Goal: Information Seeking & Learning: Learn about a topic

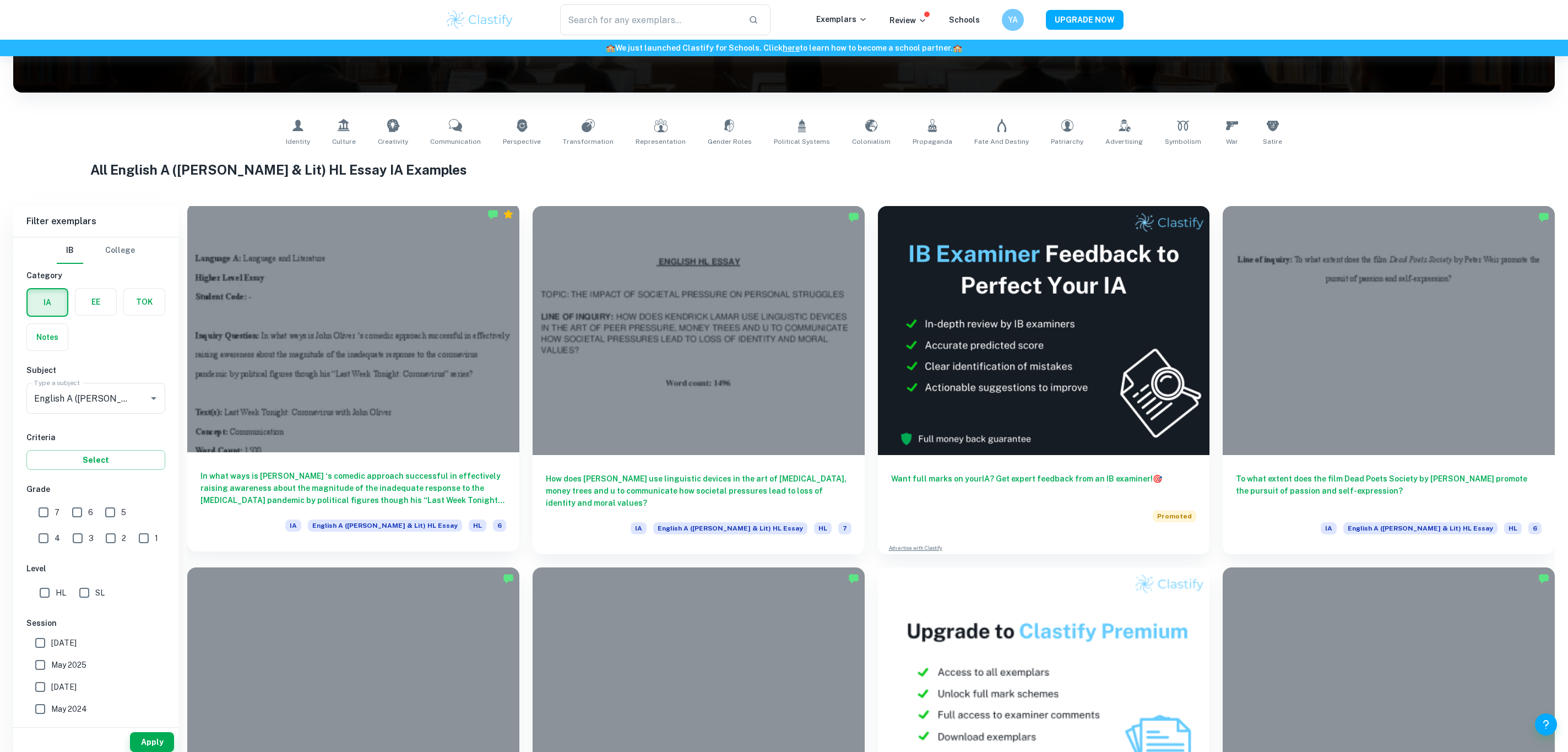
scroll to position [248, 0]
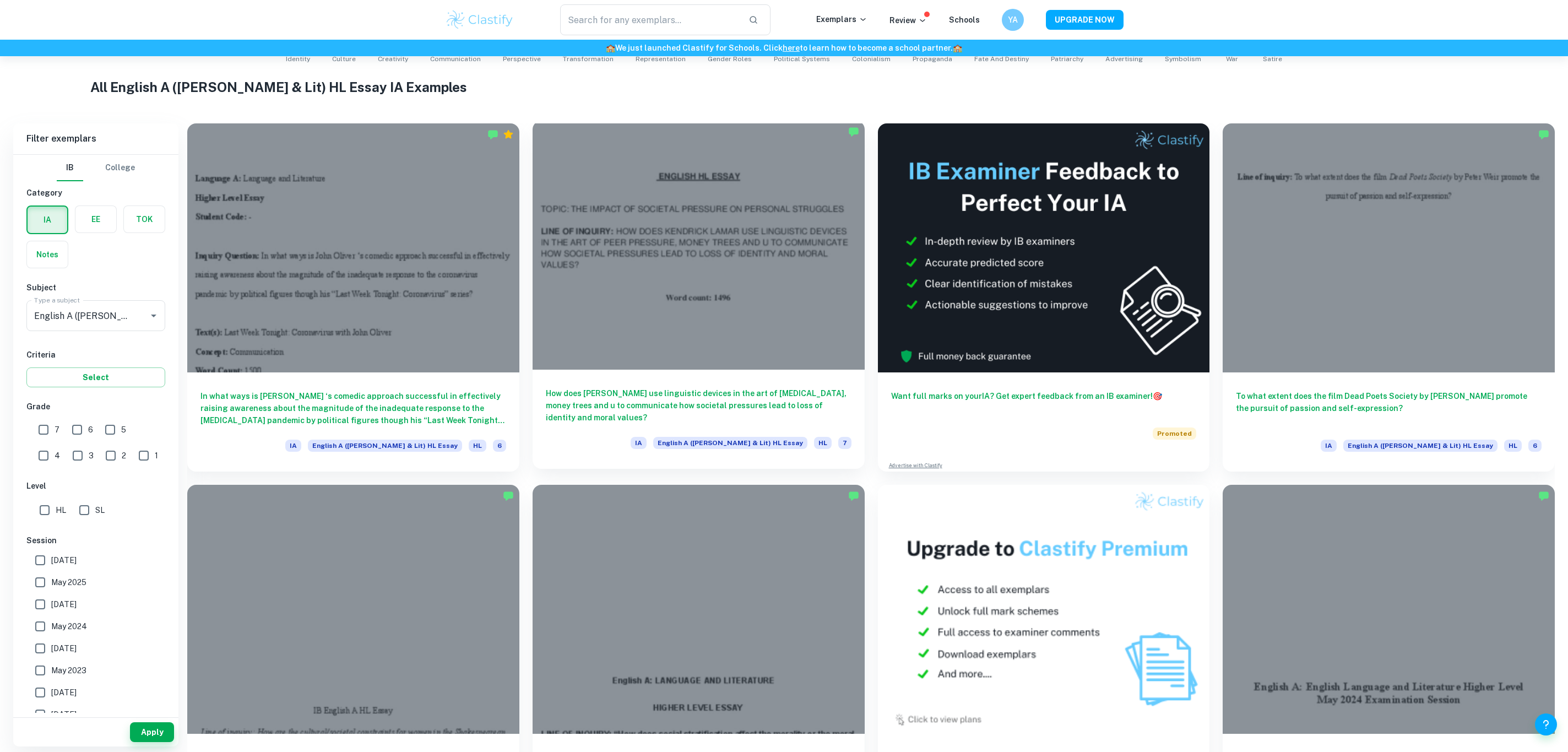
click at [643, 286] on div at bounding box center [699, 245] width 332 height 249
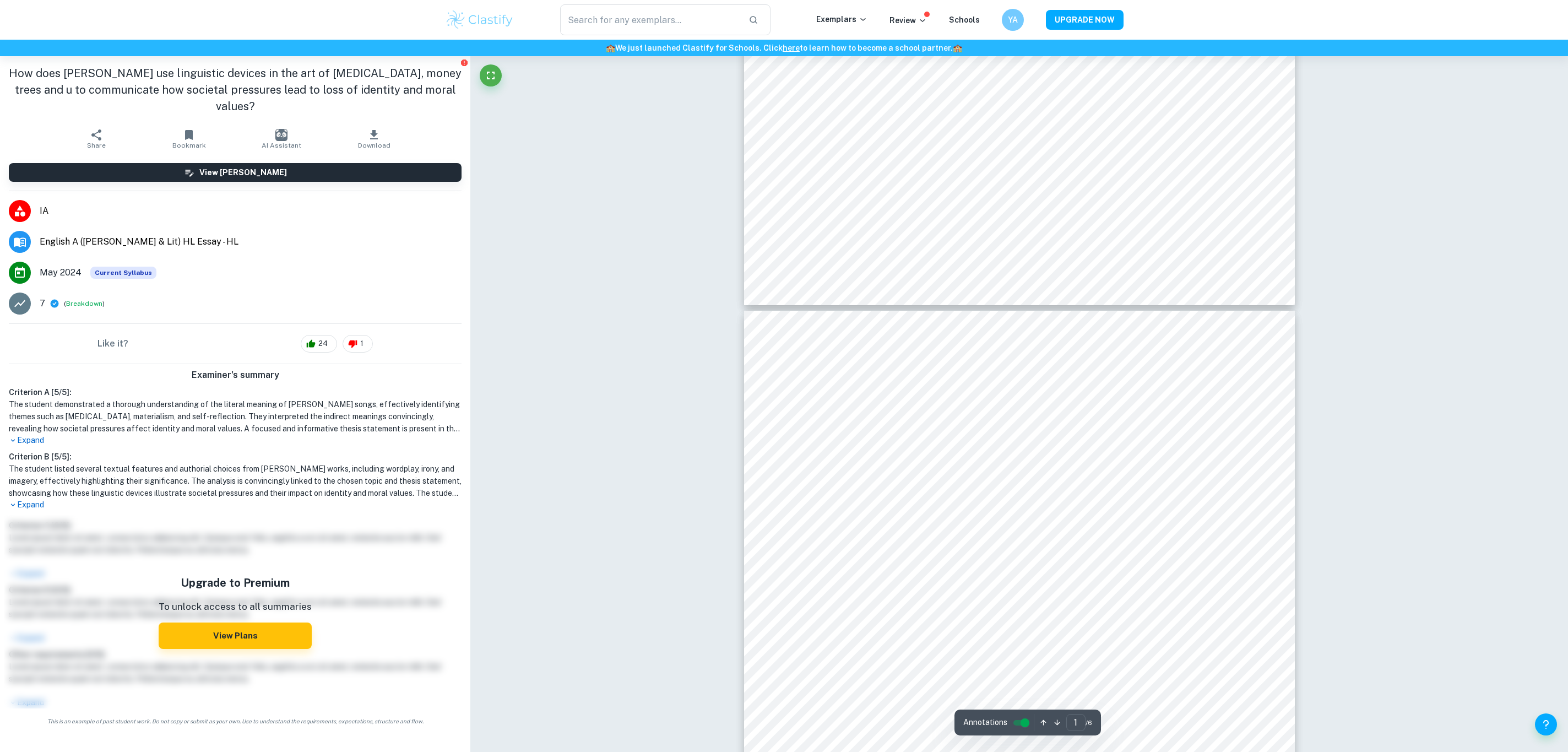
type input "2"
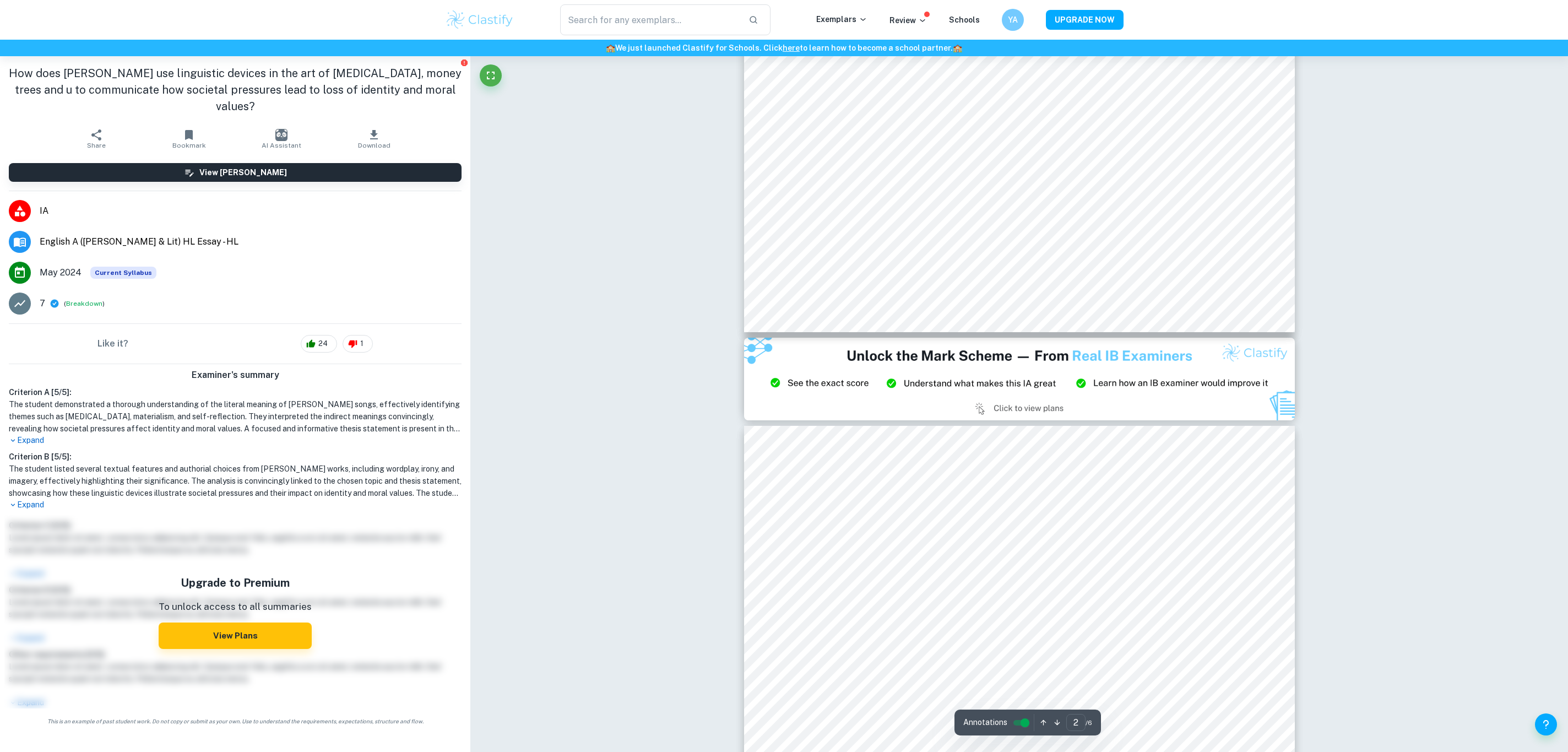
scroll to position [1405, 0]
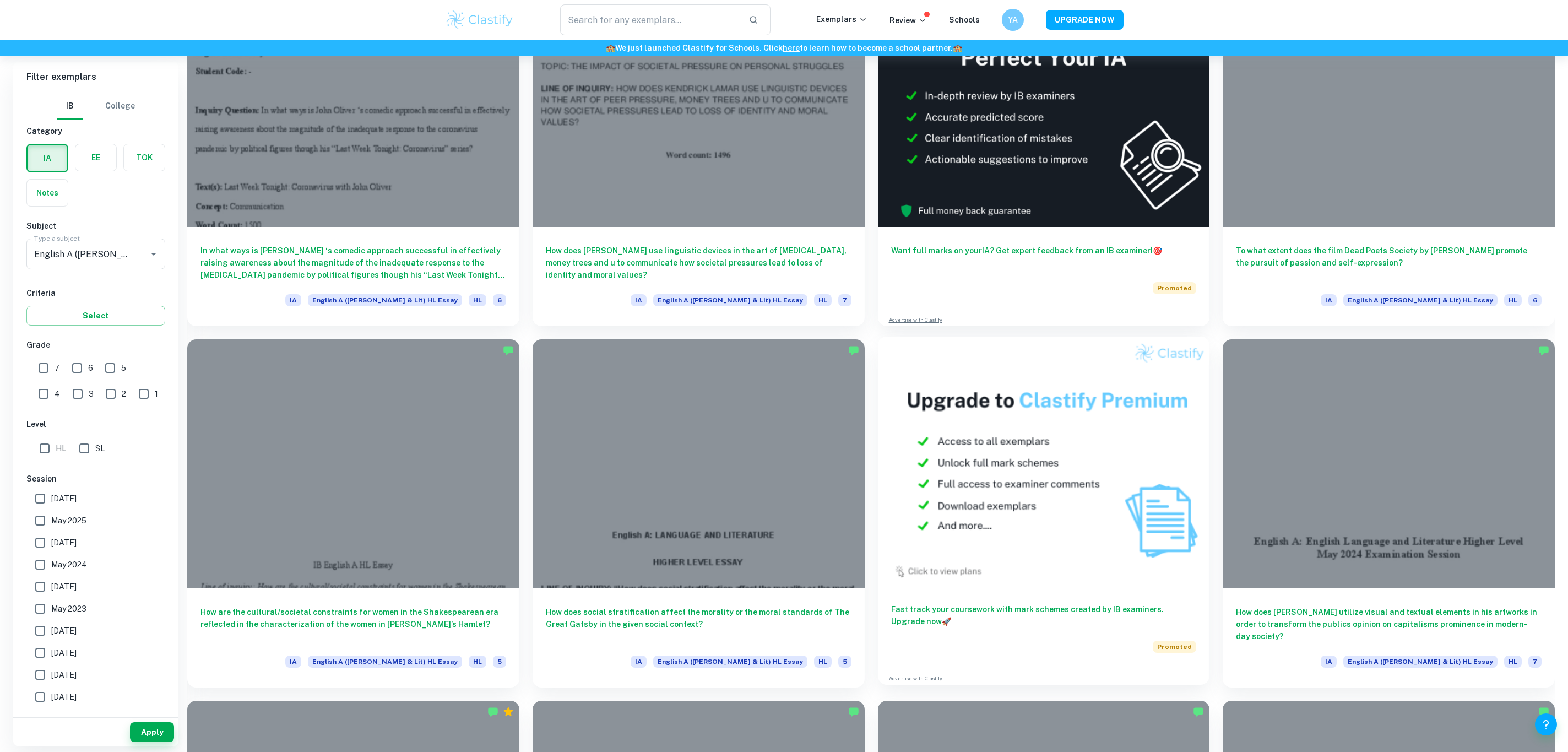
scroll to position [496, 0]
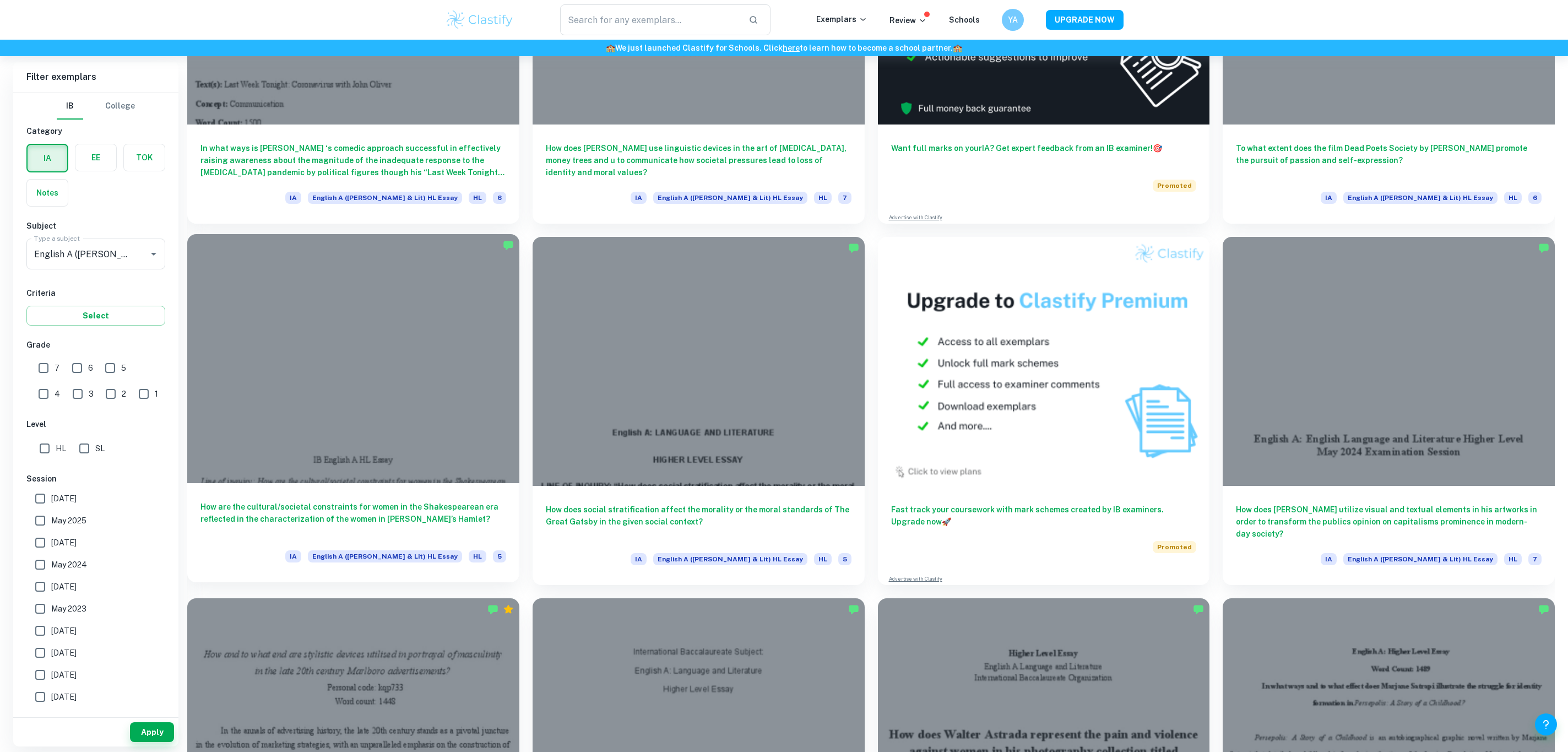
click at [464, 430] on div at bounding box center [354, 359] width 332 height 249
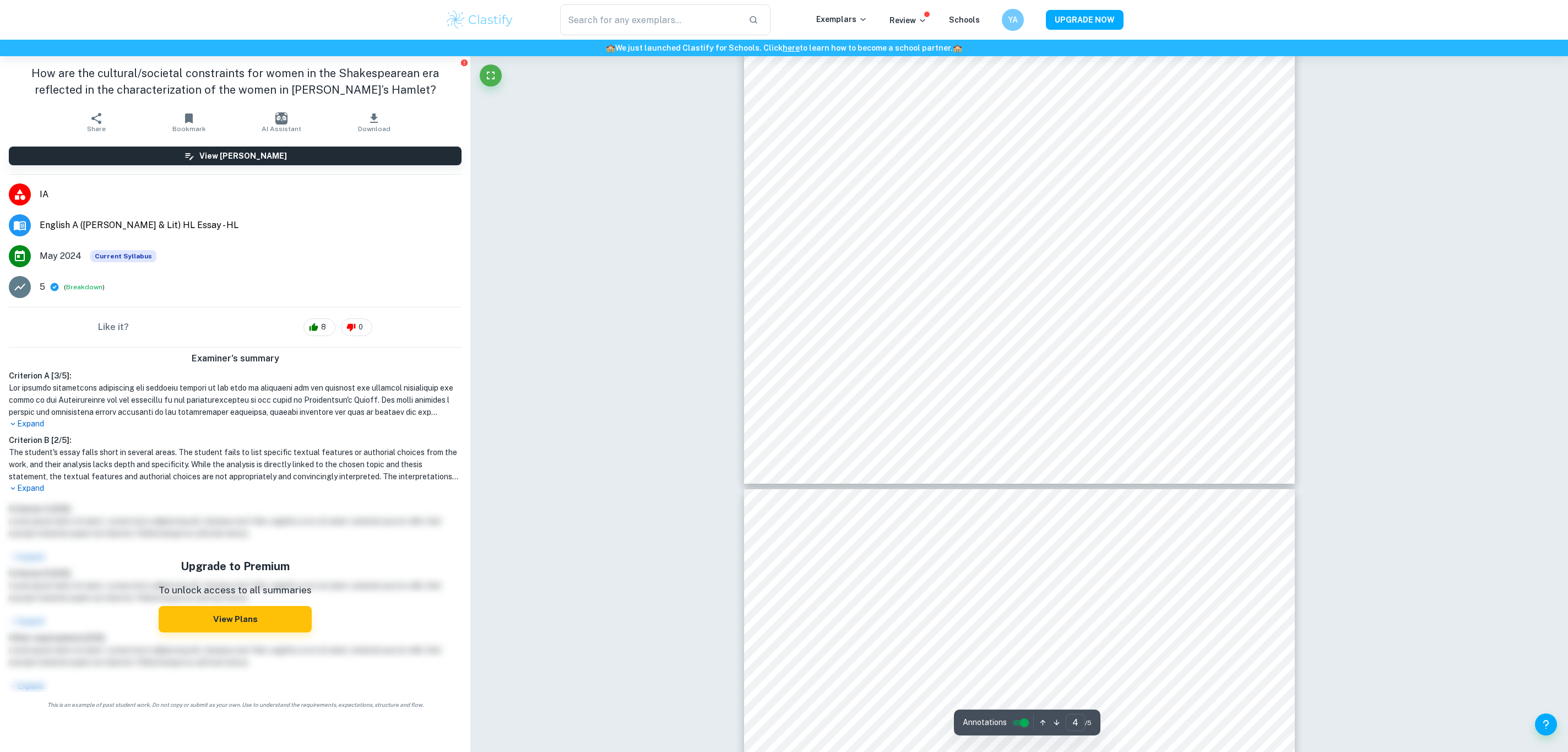
scroll to position [2892, 0]
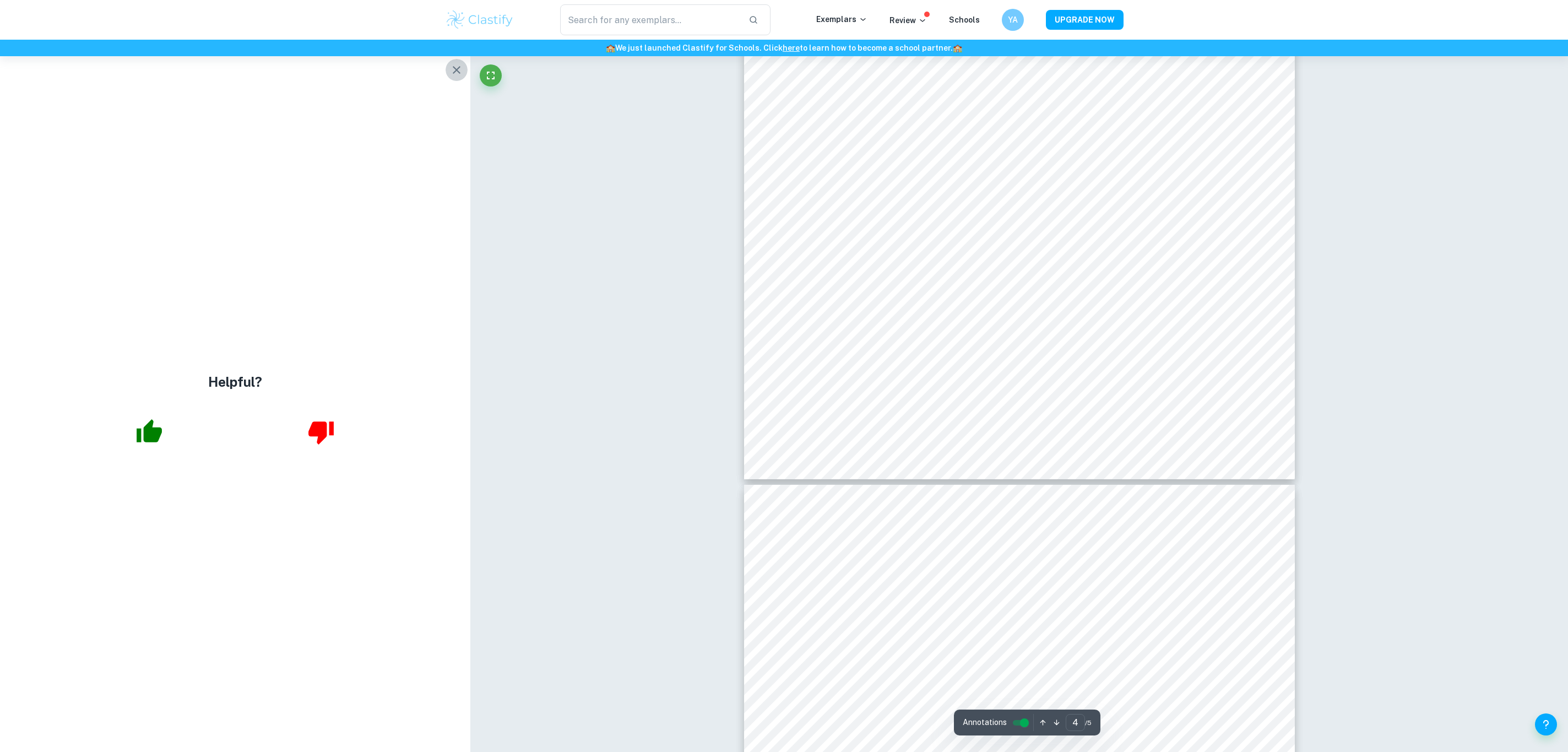
click at [457, 76] on icon "button" at bounding box center [457, 70] width 13 height 13
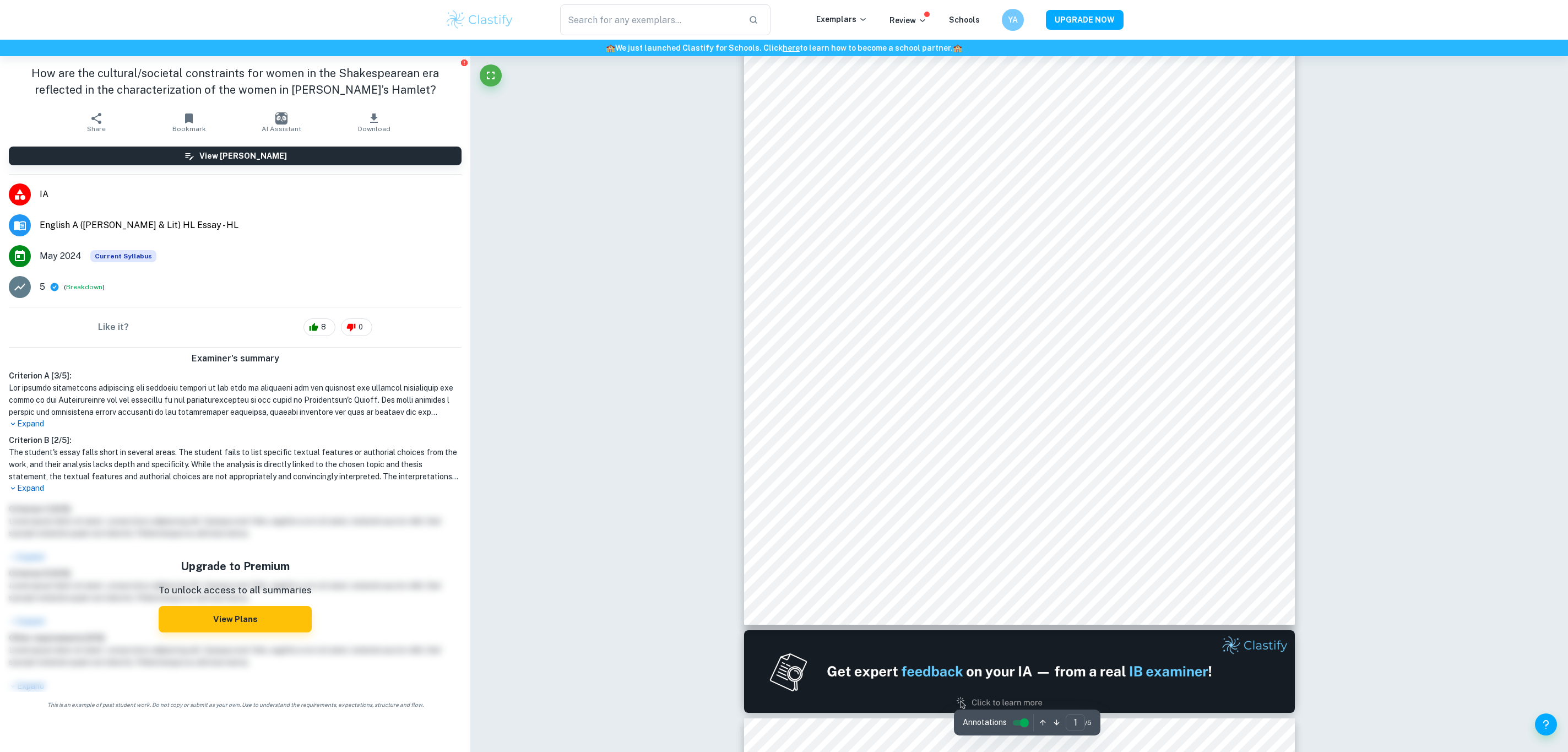
scroll to position [0, 0]
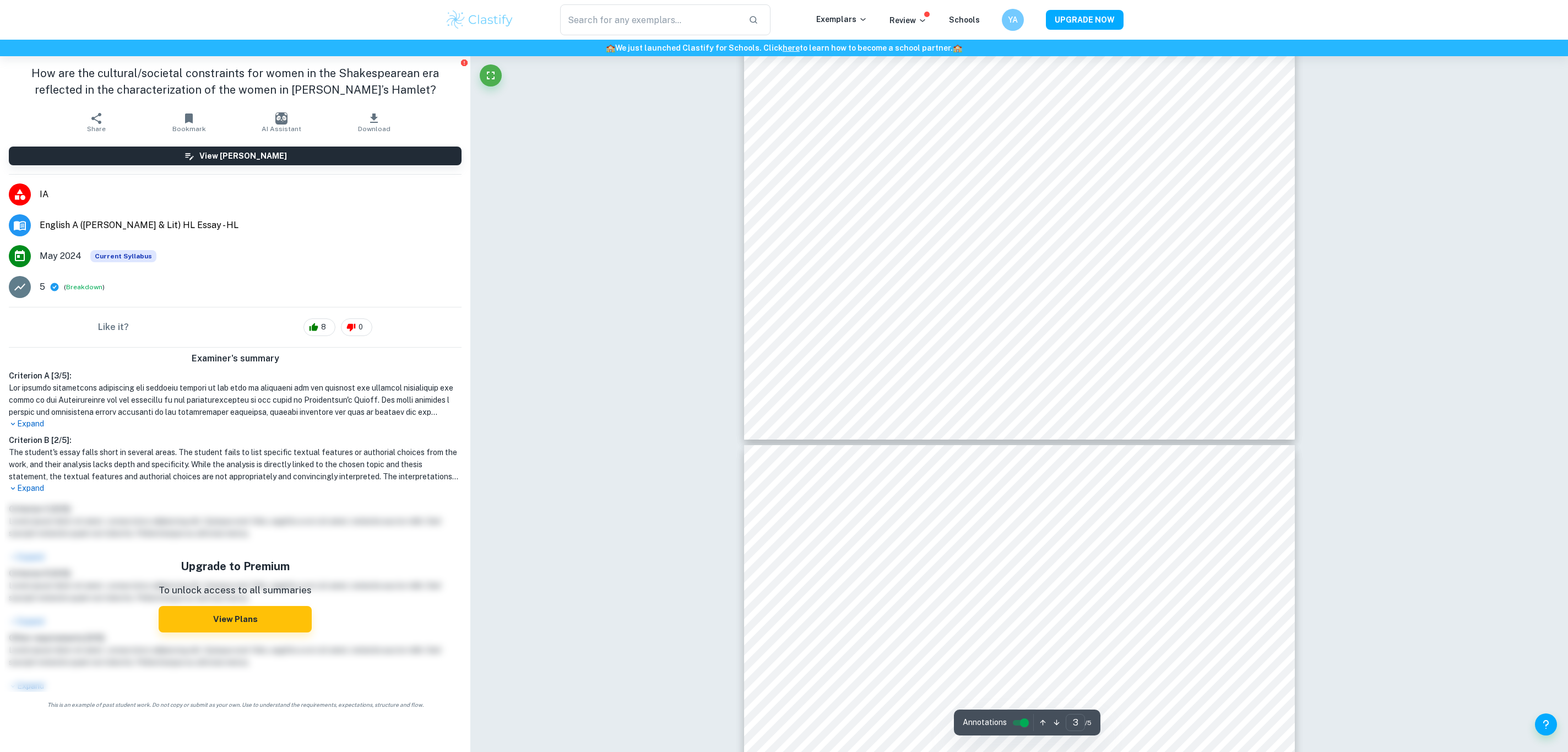
type input "4"
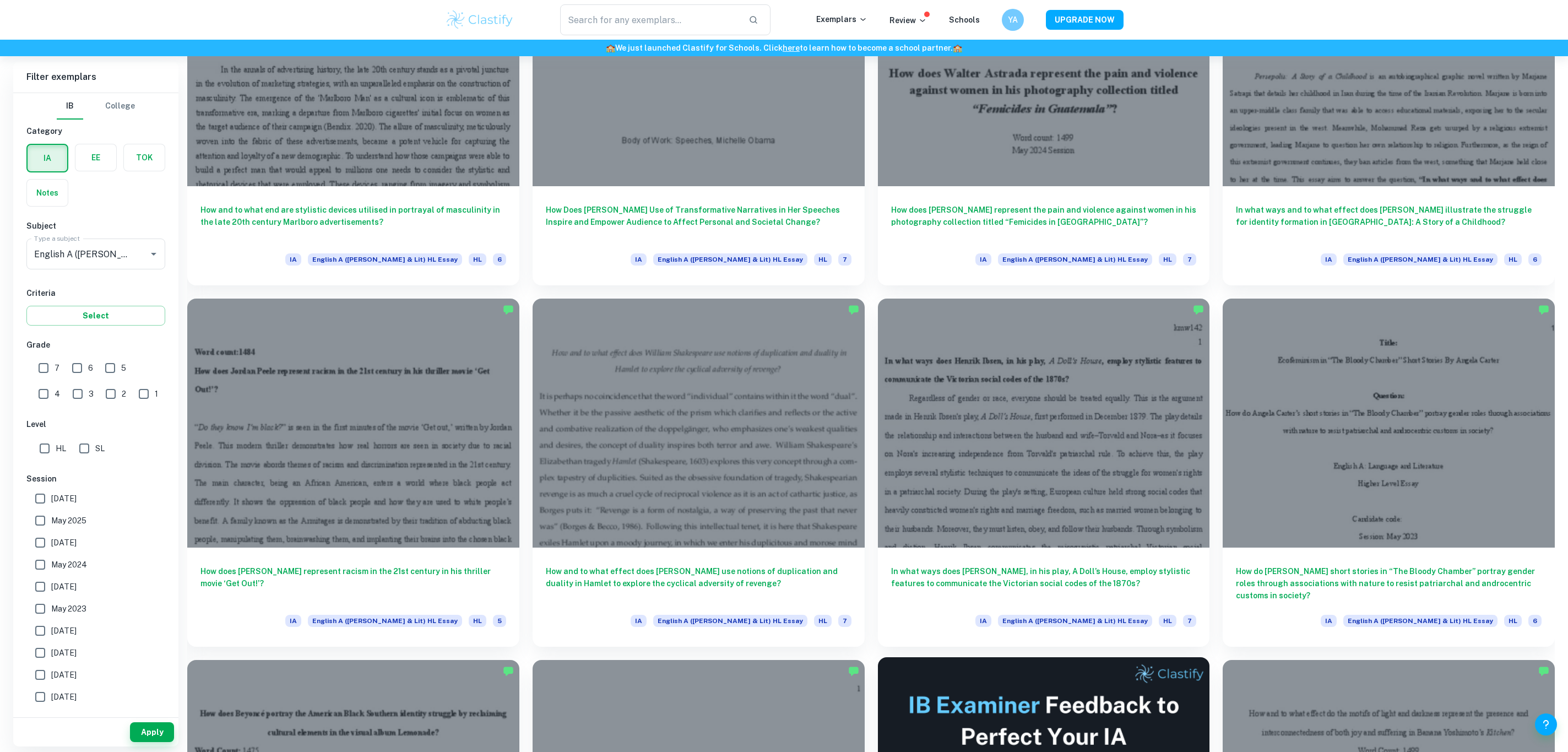
scroll to position [1653, 0]
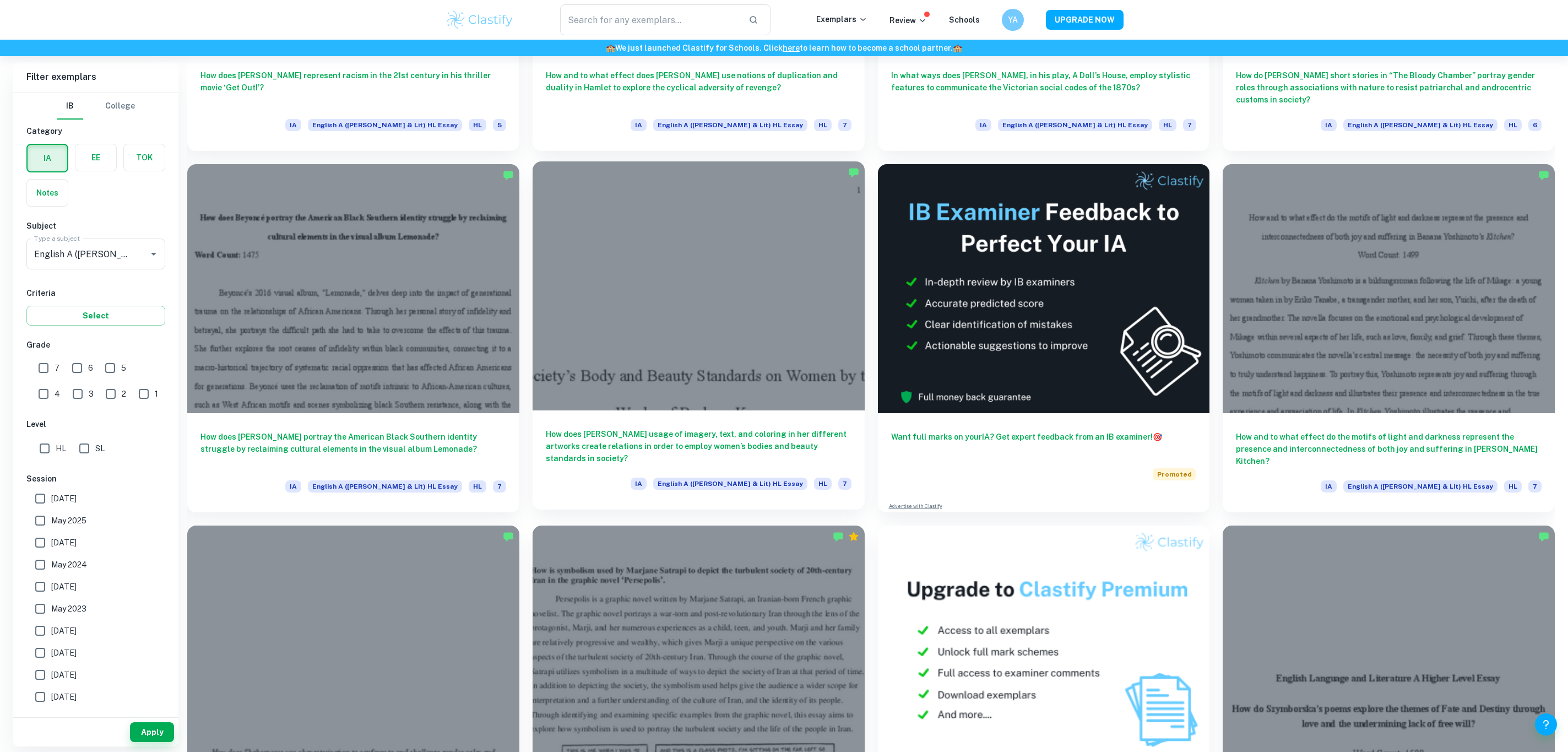
click at [674, 301] on div at bounding box center [699, 286] width 332 height 249
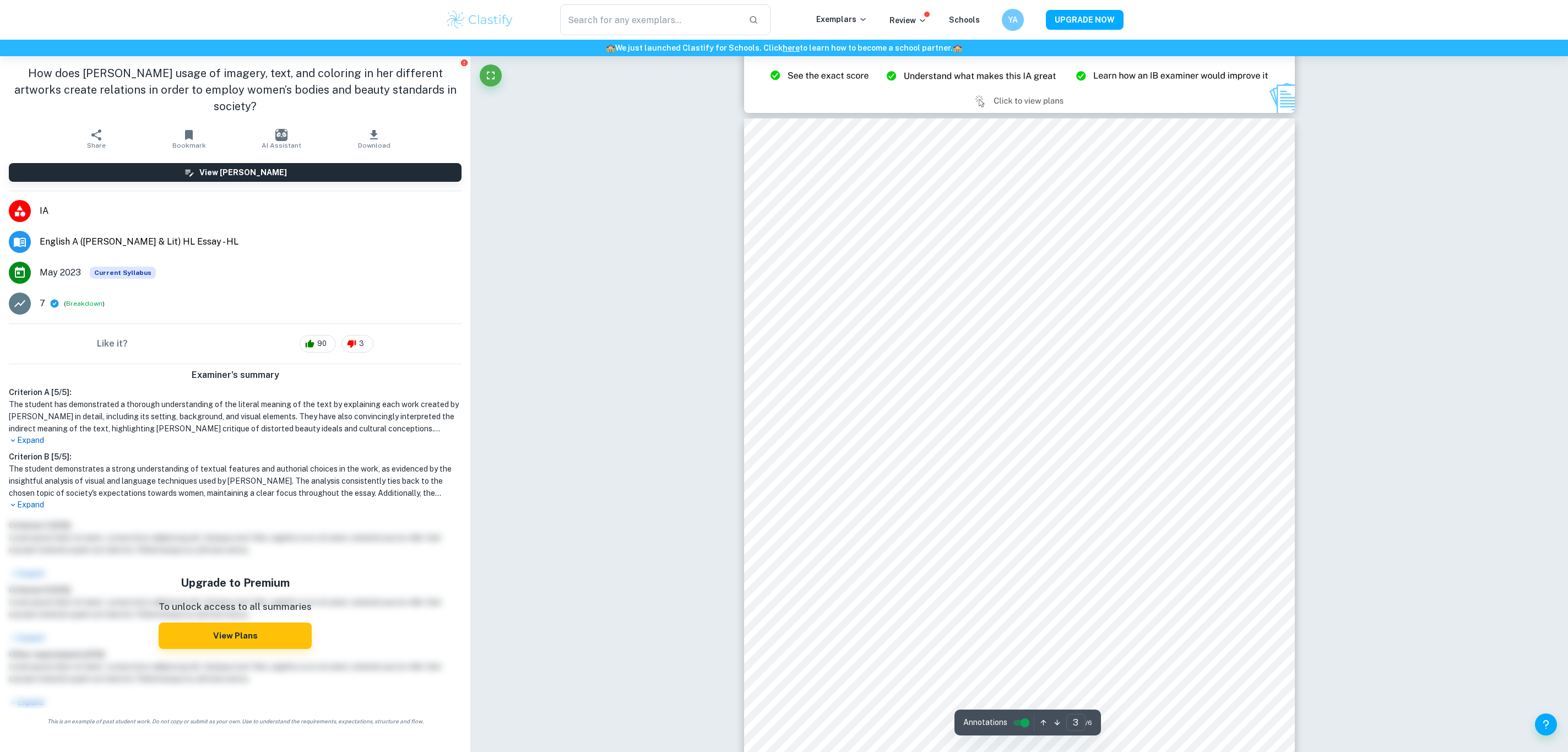
scroll to position [1570, 0]
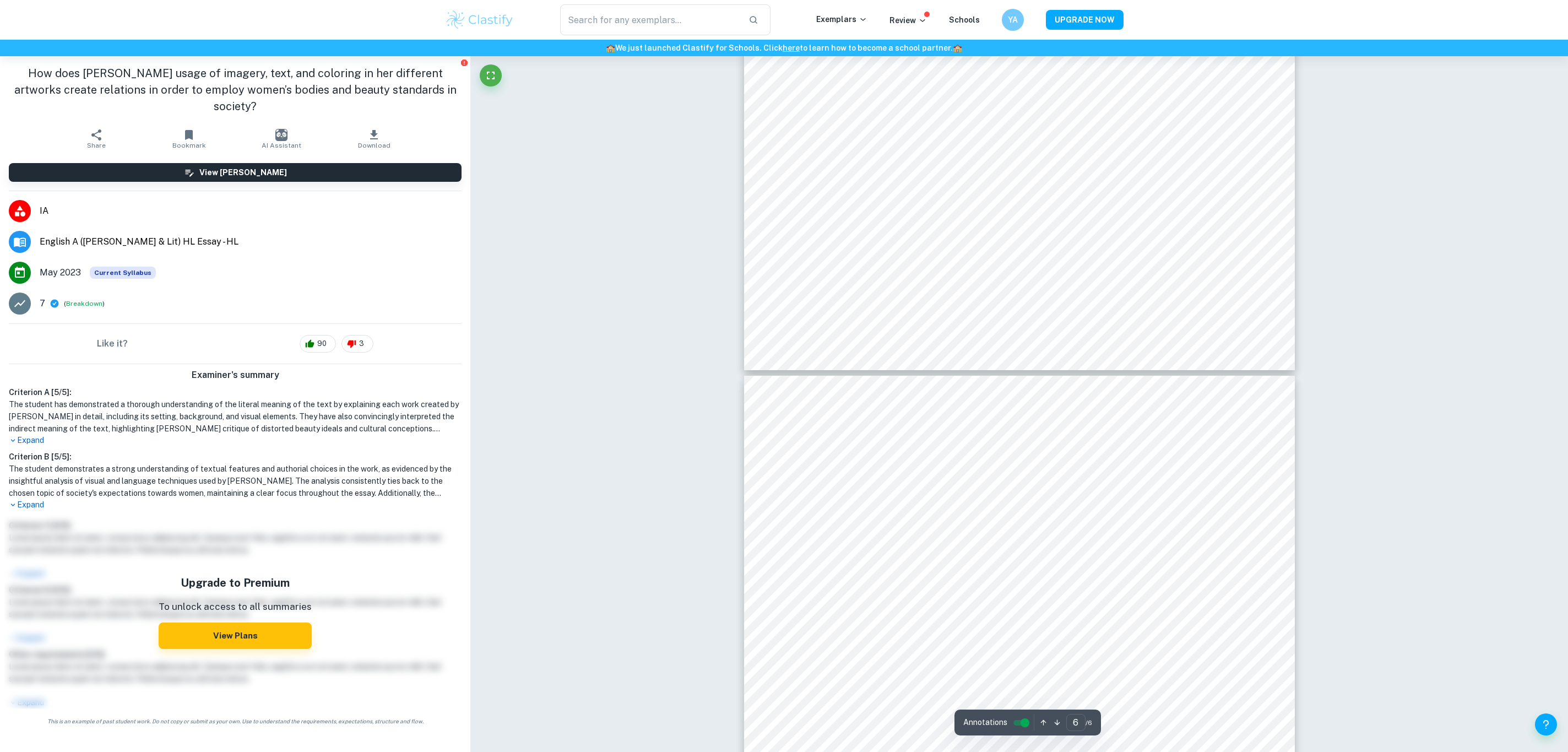
type input "5"
